Goal: Information Seeking & Learning: Learn about a topic

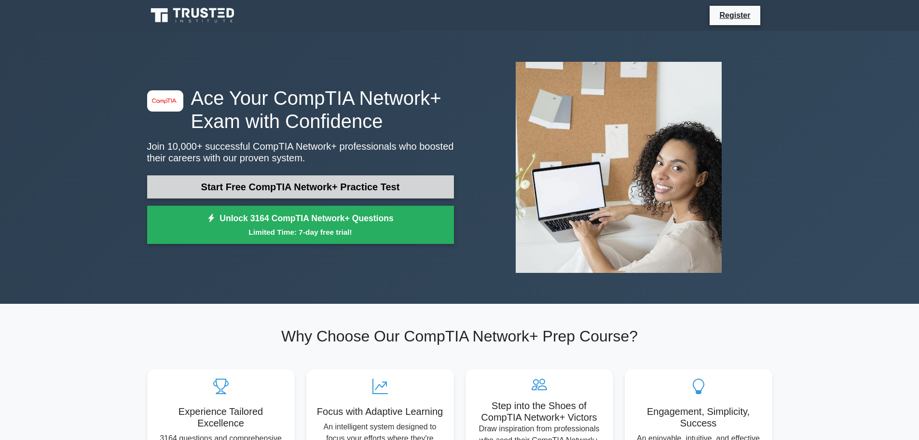
click at [276, 185] on link "Start Free CompTIA Network+ Practice Test" at bounding box center [300, 186] width 307 height 23
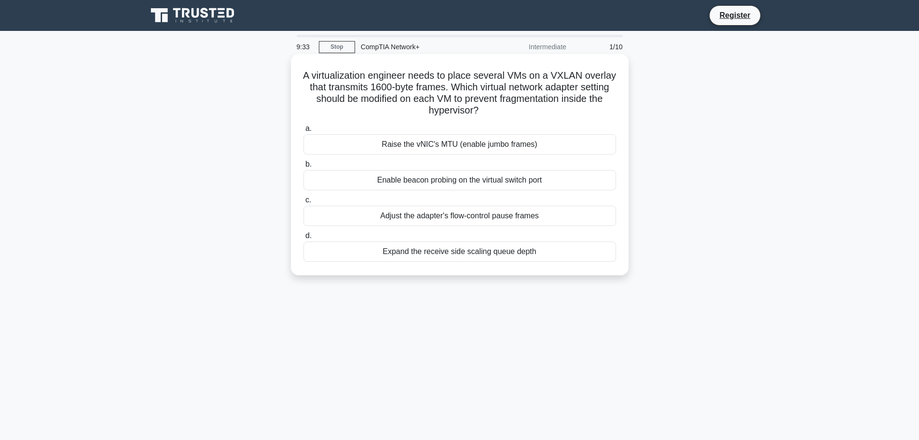
click at [476, 149] on div "Raise the vNIC's MTU (enable jumbo frames)" at bounding box center [460, 144] width 313 height 20
click at [304, 132] on input "a. Raise the vNIC's MTU (enable jumbo frames)" at bounding box center [304, 128] width 0 height 6
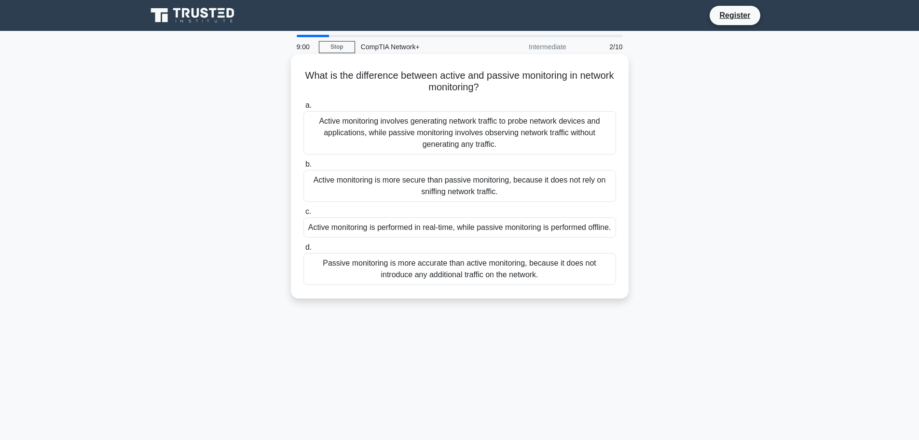
click at [401, 189] on div "Active monitoring is more secure than passive monitoring, because it does not r…" at bounding box center [460, 186] width 313 height 32
click at [304, 167] on input "b. Active monitoring is more secure than passive monitoring, because it does no…" at bounding box center [304, 164] width 0 height 6
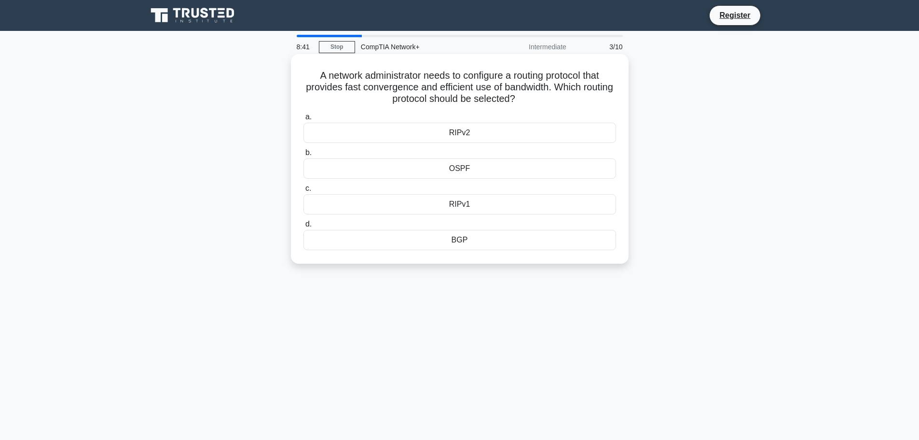
click at [491, 130] on div "RIPv2" at bounding box center [460, 133] width 313 height 20
click at [304, 120] on input "a. RIPv2" at bounding box center [304, 117] width 0 height 6
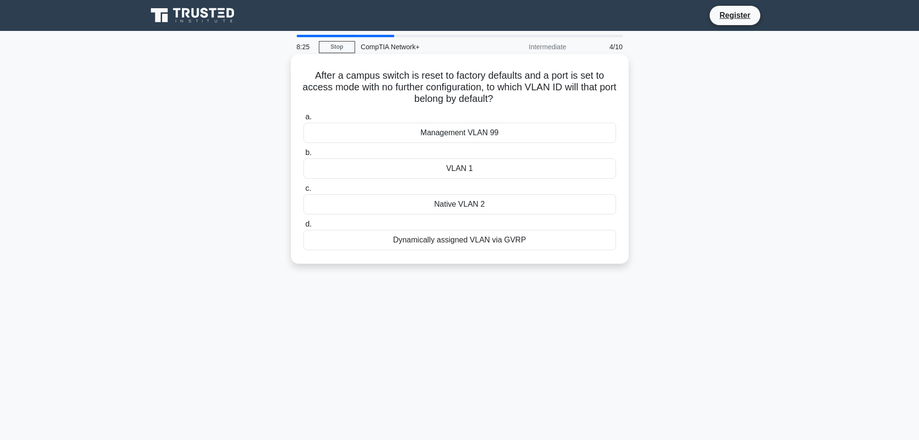
click at [499, 171] on div "VLAN 1" at bounding box center [460, 168] width 313 height 20
click at [304, 156] on input "b. VLAN 1" at bounding box center [304, 153] width 0 height 6
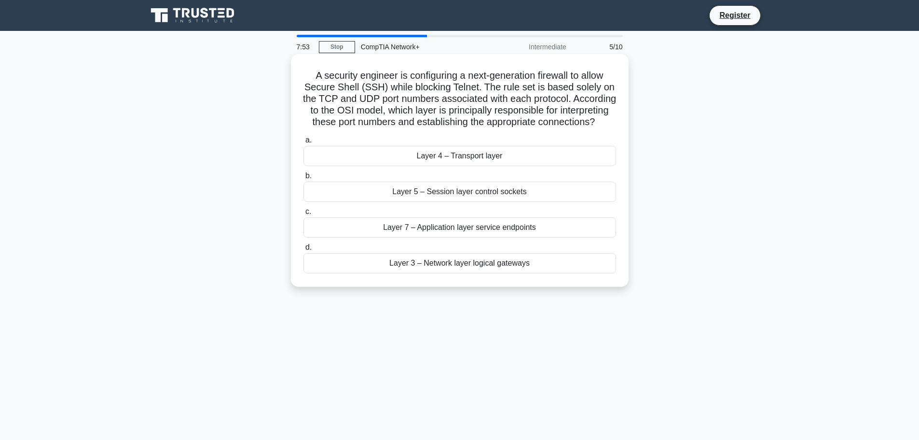
click at [506, 273] on div "Layer 3 – Network layer logical gateways" at bounding box center [460, 263] width 313 height 20
click at [304, 250] on input "d. Layer 3 – Network layer logical gateways" at bounding box center [304, 247] width 0 height 6
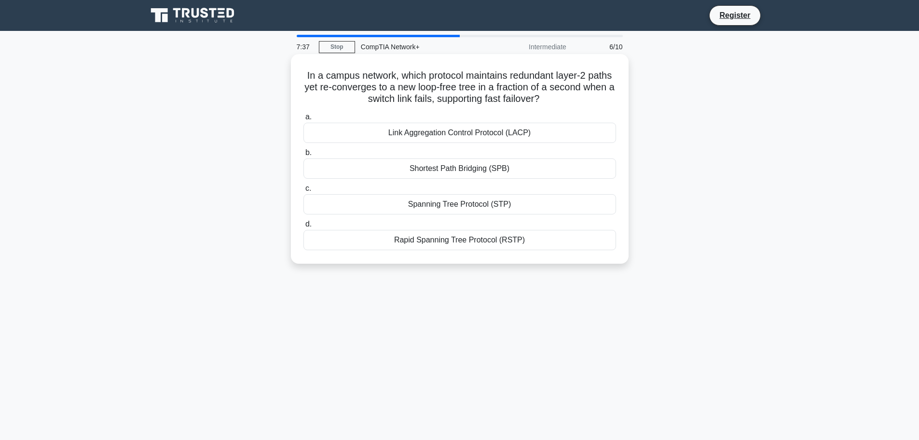
click at [542, 207] on div "Spanning Tree Protocol (STP)" at bounding box center [460, 204] width 313 height 20
click at [304, 192] on input "c. Spanning Tree Protocol (STP)" at bounding box center [304, 188] width 0 height 6
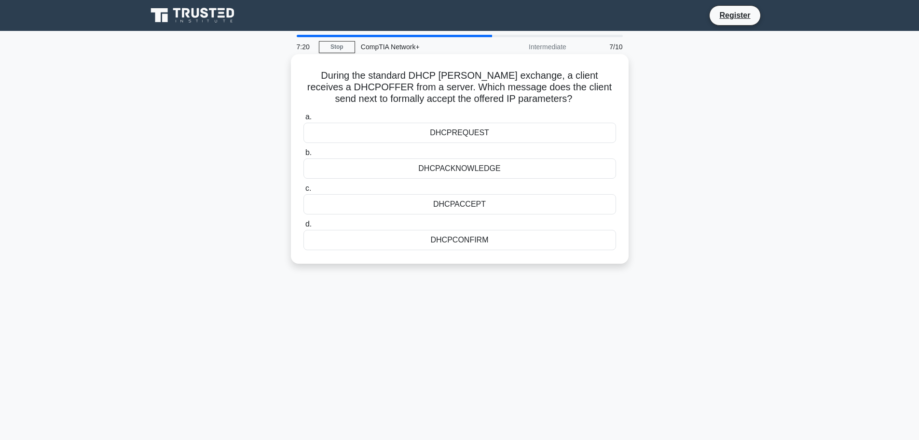
click at [525, 170] on div "DHCPACKNOWLEDGE" at bounding box center [460, 168] width 313 height 20
click at [304, 156] on input "b. DHCPACKNOWLEDGE" at bounding box center [304, 153] width 0 height 6
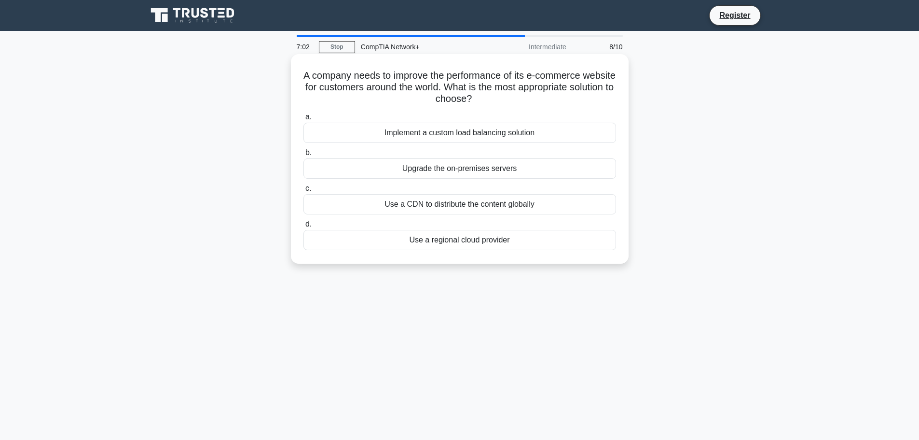
click at [518, 207] on div "Use a CDN to distribute the content globally" at bounding box center [460, 204] width 313 height 20
click at [304, 192] on input "c. Use a CDN to distribute the content globally" at bounding box center [304, 188] width 0 height 6
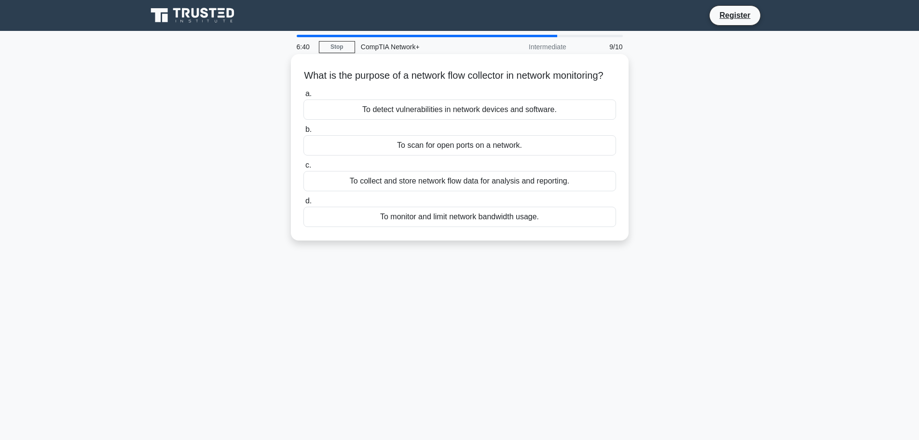
click at [486, 191] on div "To collect and store network flow data for analysis and reporting." at bounding box center [460, 181] width 313 height 20
click at [304, 168] on input "c. To collect and store network flow data for analysis and reporting." at bounding box center [304, 165] width 0 height 6
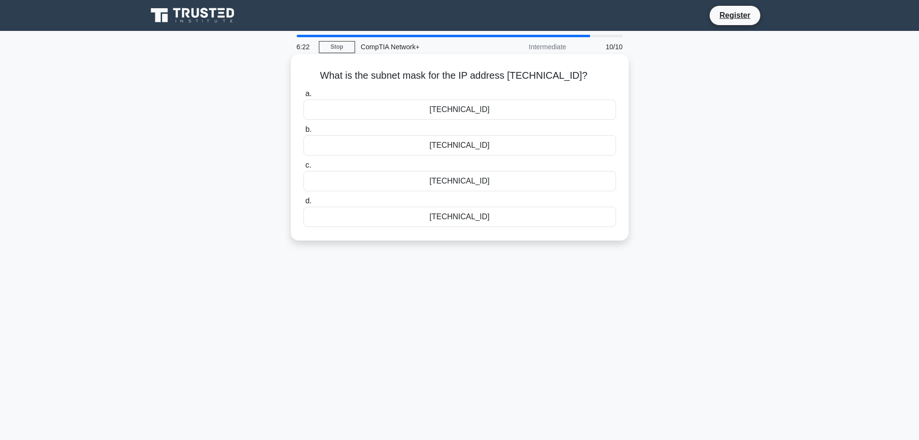
click at [520, 107] on div "255.255.254.0" at bounding box center [460, 109] width 313 height 20
click at [304, 97] on input "a. 255.255.254.0" at bounding box center [304, 94] width 0 height 6
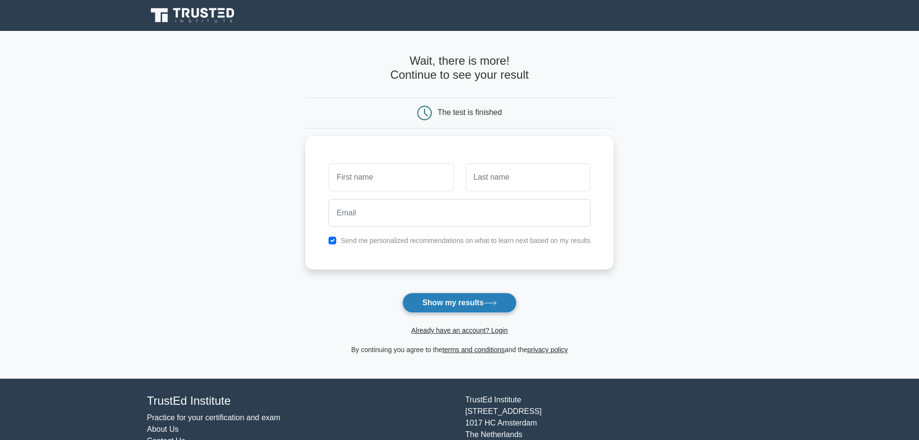
click at [484, 299] on button "Show my results" at bounding box center [459, 302] width 114 height 20
click at [249, 194] on main "Wait, there is more! Continue to see your result The test is finished and the" at bounding box center [459, 204] width 919 height 347
click at [334, 237] on input "checkbox" at bounding box center [333, 238] width 8 height 8
checkbox input "false"
